Goal: Task Accomplishment & Management: Manage account settings

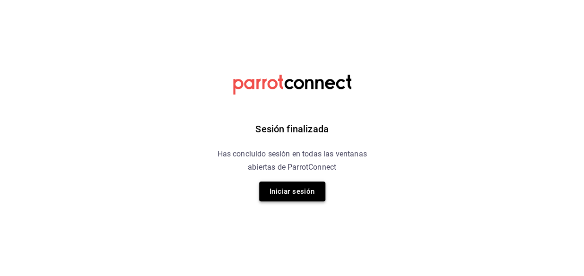
click at [295, 188] on button "Iniciar sesión" at bounding box center [292, 191] width 66 height 20
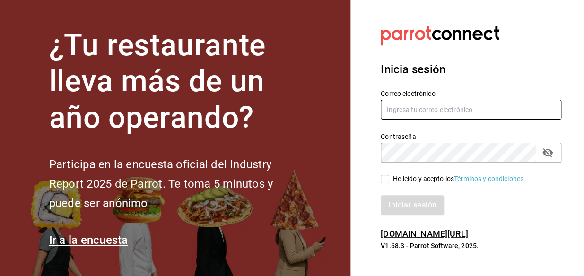
type input "[EMAIL_ADDRESS][DOMAIN_NAME]"
click at [430, 110] on input "[EMAIL_ADDRESS][DOMAIN_NAME]" at bounding box center [470, 110] width 181 height 20
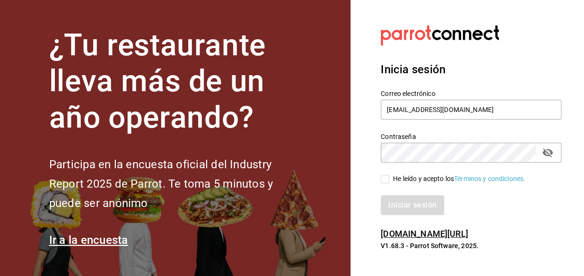
click at [386, 181] on input "He leído y acepto los Términos y condiciones." at bounding box center [384, 179] width 9 height 9
checkbox input "true"
click at [406, 200] on button "Iniciar sesión" at bounding box center [412, 205] width 64 height 20
